Goal: Transaction & Acquisition: Purchase product/service

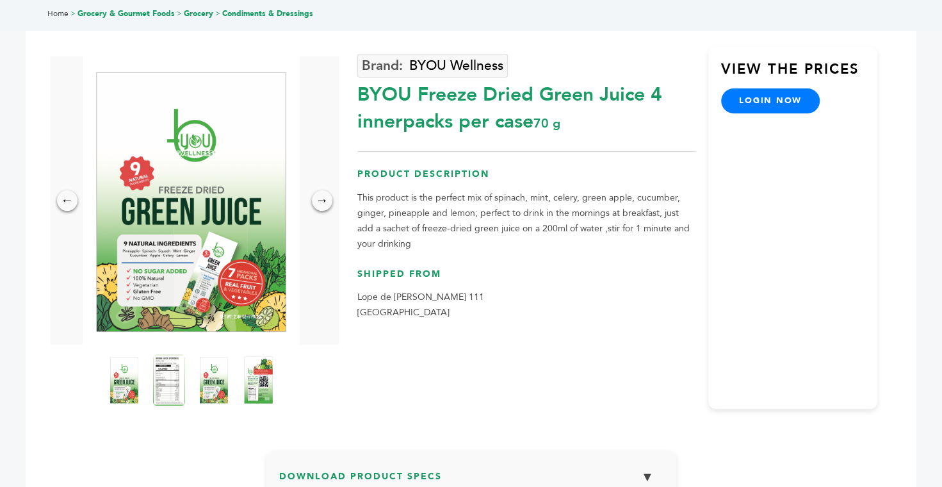
scroll to position [76, 0]
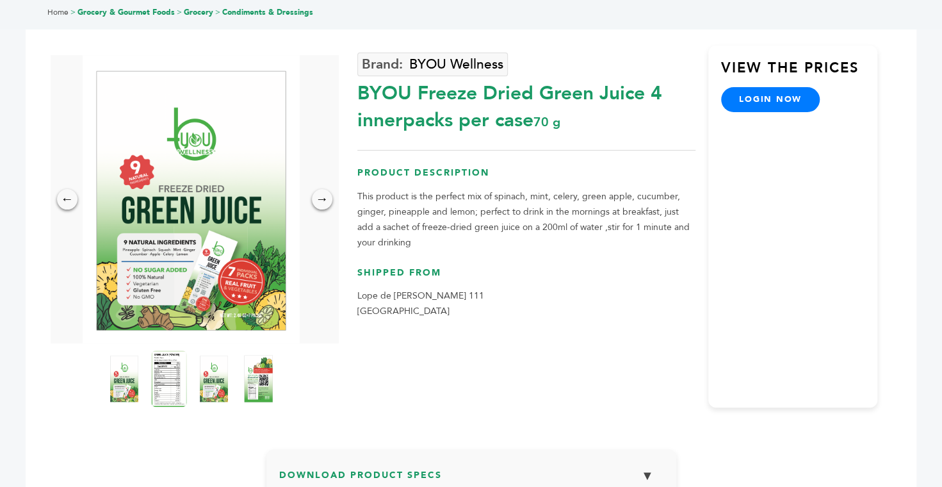
click at [165, 369] on img at bounding box center [168, 378] width 35 height 56
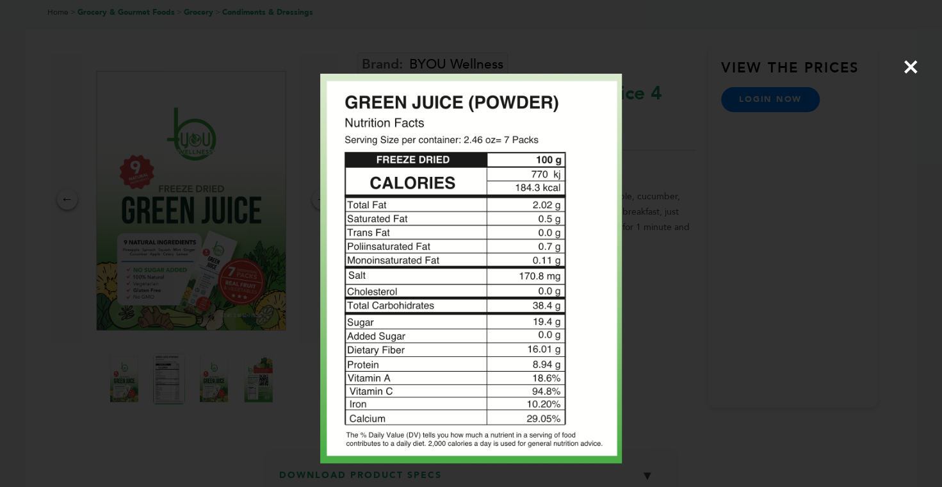
click at [915, 60] on span "×" at bounding box center [910, 67] width 17 height 36
